Goal: Transaction & Acquisition: Book appointment/travel/reservation

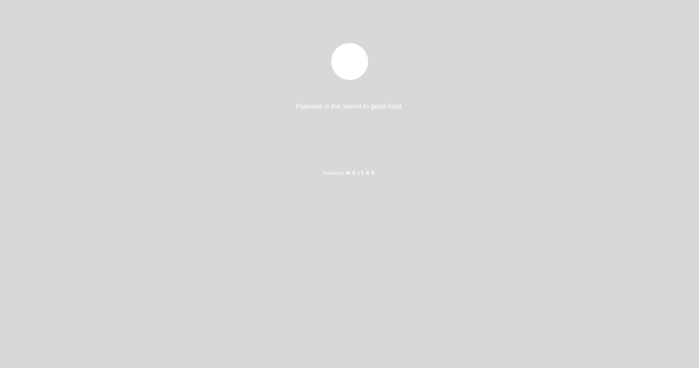
select select "es"
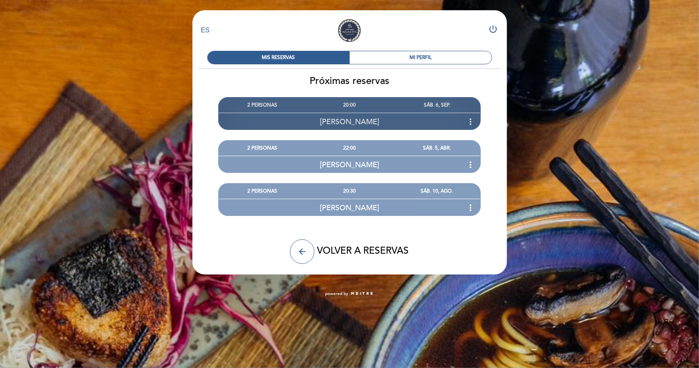
click at [348, 106] on div "20:00" at bounding box center [349, 104] width 87 height 15
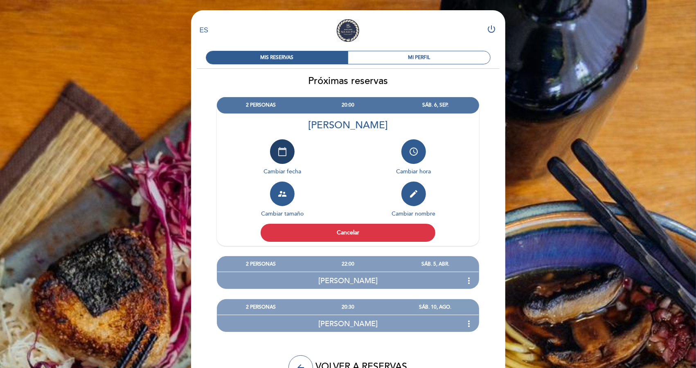
click at [278, 157] on button "calendar_today" at bounding box center [282, 151] width 25 height 25
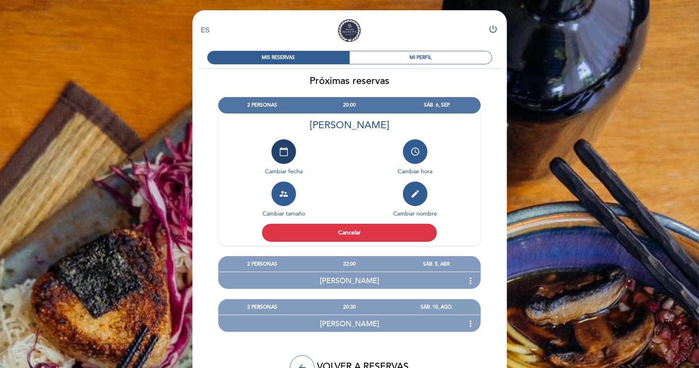
select select "es"
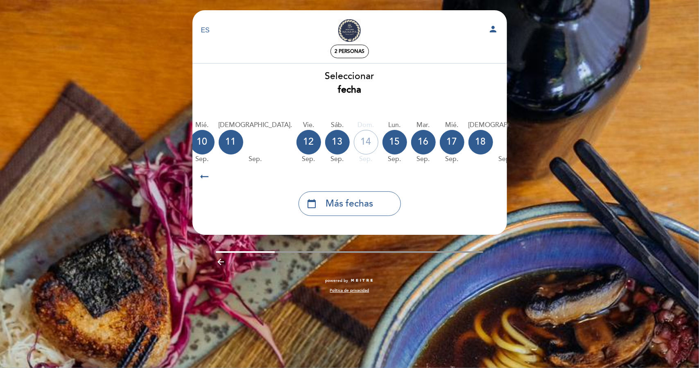
scroll to position [0, 145]
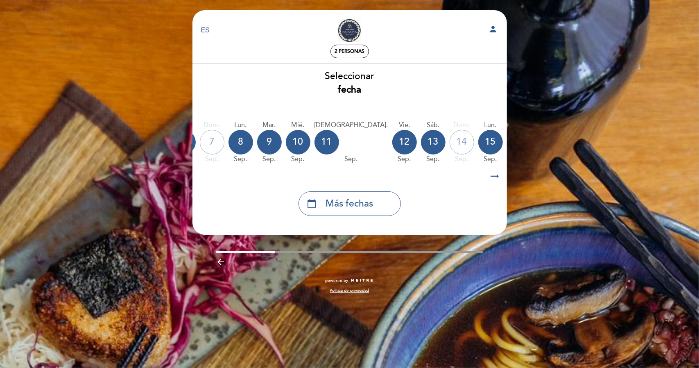
drag, startPoint x: 347, startPoint y: 140, endPoint x: 407, endPoint y: 177, distance: 70.8
click at [407, 183] on div "Seleccionar fecha vie. [DATE] sáb. [DATE] dom. [DATE] lun. [DATE] [DATE] sep. m…" at bounding box center [349, 143] width 315 height 146
click at [421, 138] on div "13" at bounding box center [433, 142] width 25 height 25
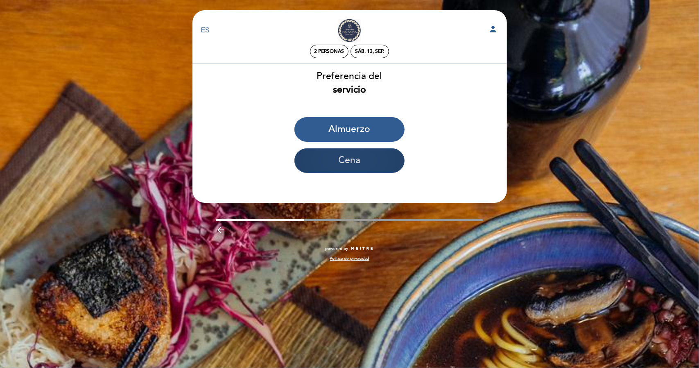
click at [365, 163] on button "Cena" at bounding box center [349, 160] width 110 height 25
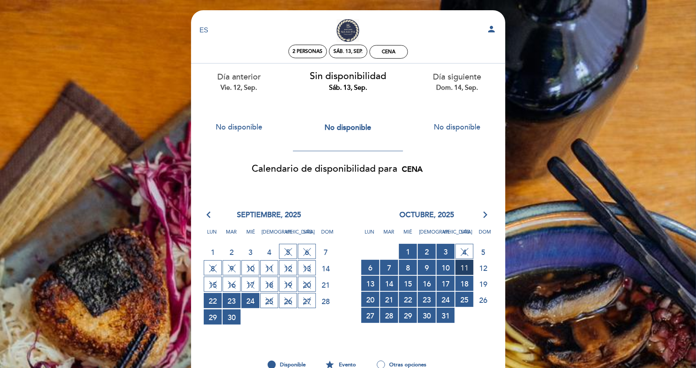
click at [467, 267] on span "11 RESERVAS DISPONIBLES" at bounding box center [465, 267] width 18 height 15
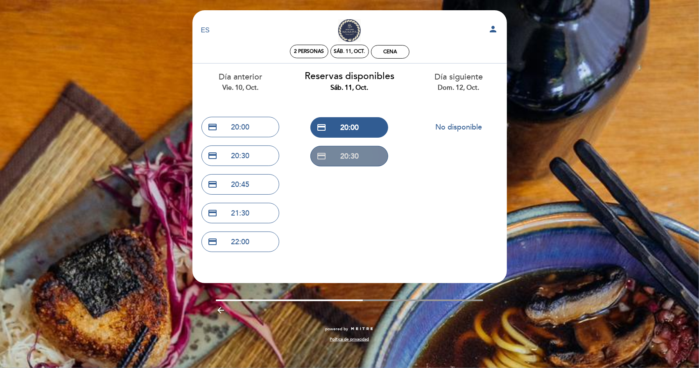
click at [362, 158] on button "credit_card 20:30" at bounding box center [349, 156] width 78 height 20
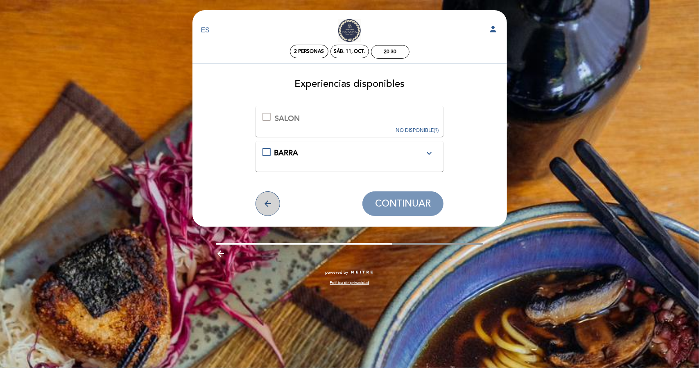
click at [268, 202] on icon "arrow_back" at bounding box center [268, 204] width 10 height 10
